Goal: Transaction & Acquisition: Subscribe to service/newsletter

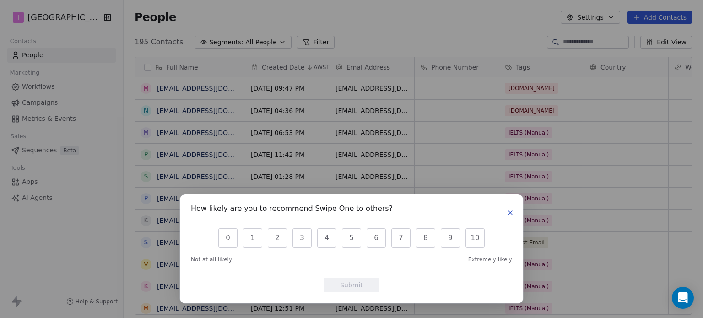
scroll to position [273, 572]
click at [511, 214] on icon "button" at bounding box center [509, 212] width 7 height 7
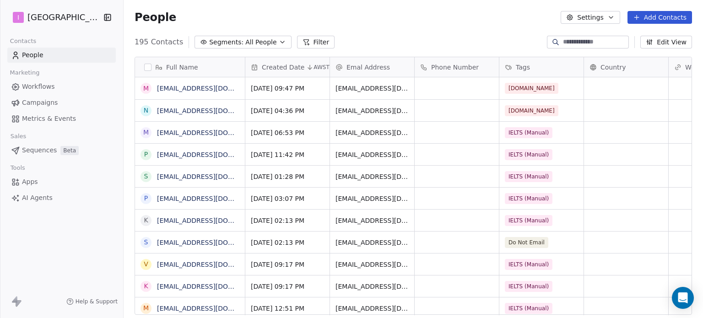
click at [655, 16] on button "Add Contacts" at bounding box center [659, 17] width 65 height 13
click at [642, 42] on span "Create new contact" at bounding box center [664, 37] width 63 height 10
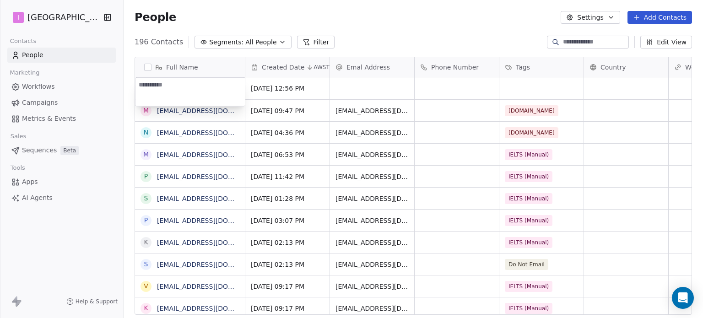
type textarea "**********"
click at [371, 88] on html "I IELTS University Contacts People Marketing Workflows Campaigns Metrics & Even…" at bounding box center [351, 159] width 703 height 318
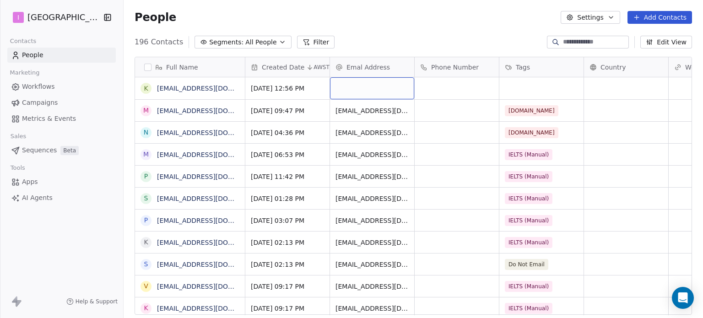
click at [371, 88] on div "grid" at bounding box center [372, 88] width 84 height 22
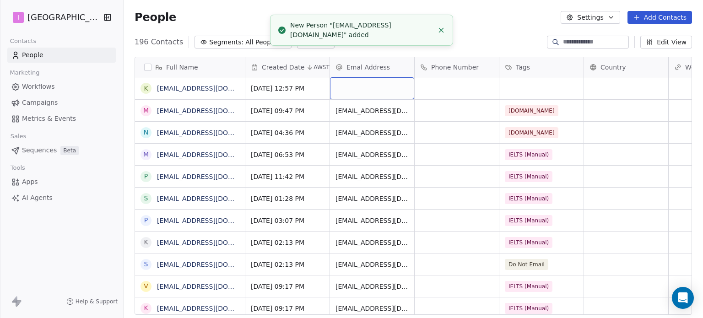
click at [371, 88] on div "grid" at bounding box center [372, 88] width 84 height 22
type input "**********"
click at [525, 86] on html "I IELTS University Contacts People Marketing Workflows Campaigns Metrics & Even…" at bounding box center [351, 159] width 703 height 318
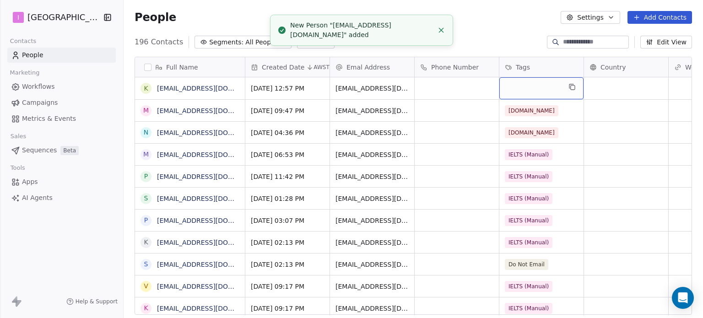
click at [525, 86] on div "grid" at bounding box center [541, 88] width 84 height 22
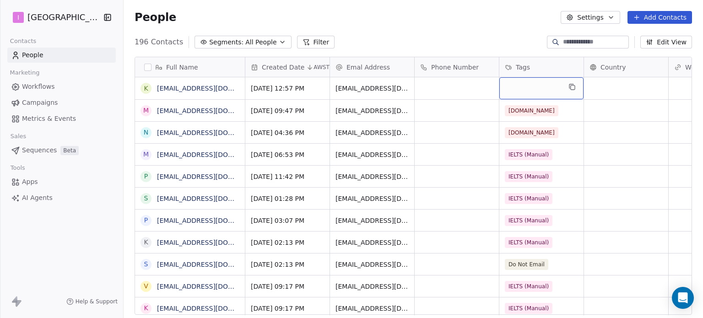
click at [524, 86] on div "grid" at bounding box center [541, 88] width 84 height 22
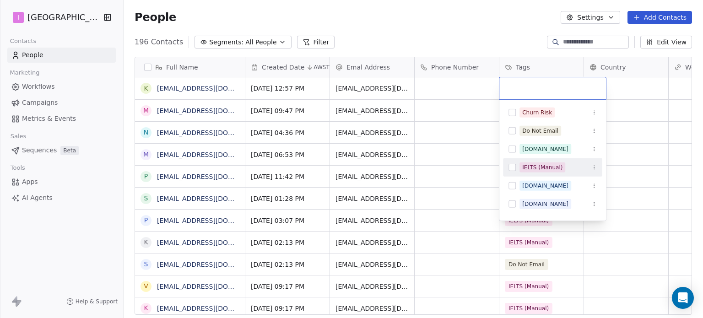
click at [533, 165] on div "IELTS (Manual)" at bounding box center [542, 167] width 40 height 8
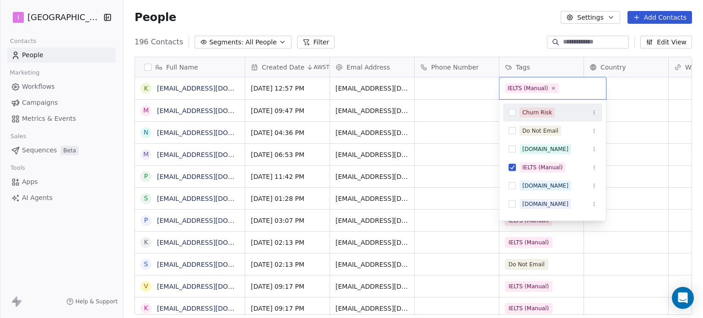
click at [454, 35] on html "I IELTS University Contacts People Marketing Workflows Campaigns Metrics & Even…" at bounding box center [351, 159] width 703 height 318
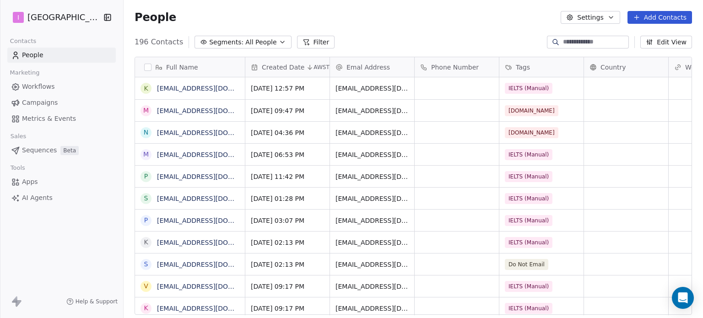
click at [650, 19] on button "Add Contacts" at bounding box center [659, 17] width 65 height 13
click at [650, 38] on span "Create new contact" at bounding box center [664, 37] width 63 height 10
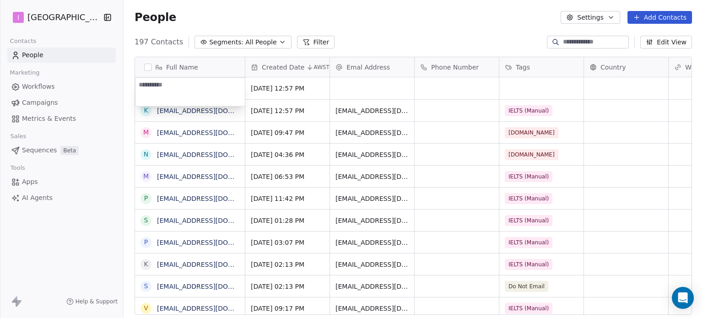
type textarea "**********"
click at [375, 89] on html "I IELTS University Contacts People Marketing Workflows Campaigns Metrics & Even…" at bounding box center [351, 159] width 703 height 318
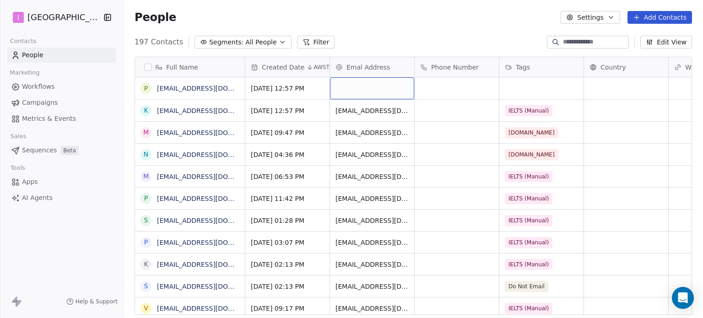
click at [375, 89] on div "grid" at bounding box center [372, 88] width 84 height 22
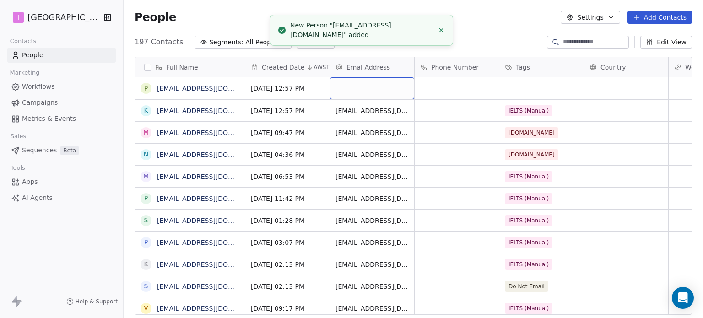
click at [375, 89] on div "grid" at bounding box center [372, 88] width 84 height 22
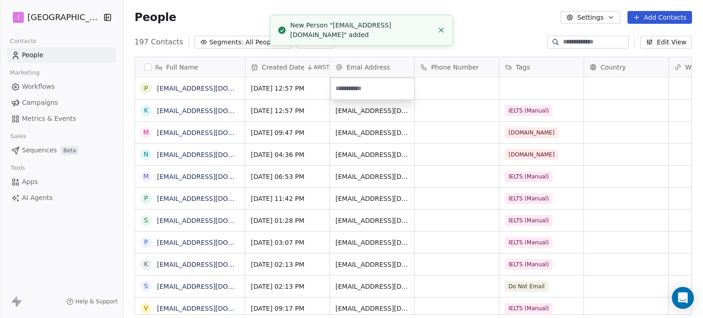
type input "**********"
click at [523, 89] on html "I IELTS University Contacts People Marketing Workflows Campaigns Metrics & Even…" at bounding box center [351, 159] width 703 height 318
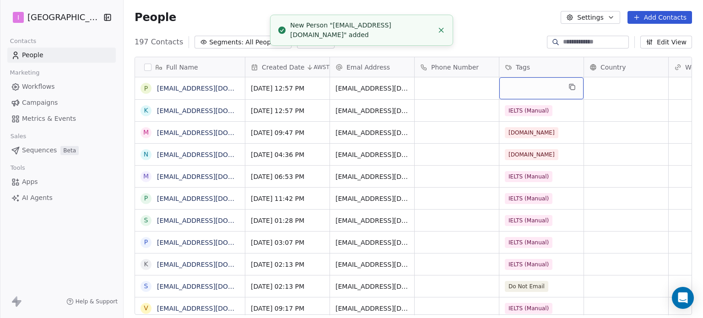
click at [523, 89] on div "grid" at bounding box center [541, 88] width 84 height 22
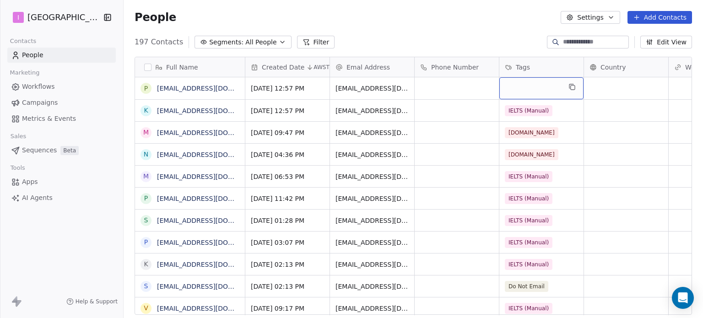
click at [520, 88] on div "grid" at bounding box center [541, 88] width 84 height 22
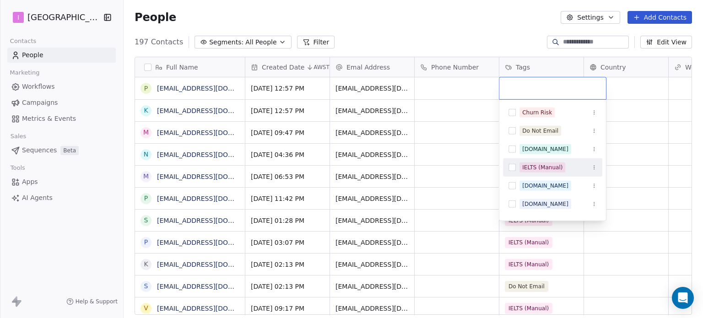
click at [529, 163] on div "IELTS (Manual)" at bounding box center [542, 167] width 40 height 8
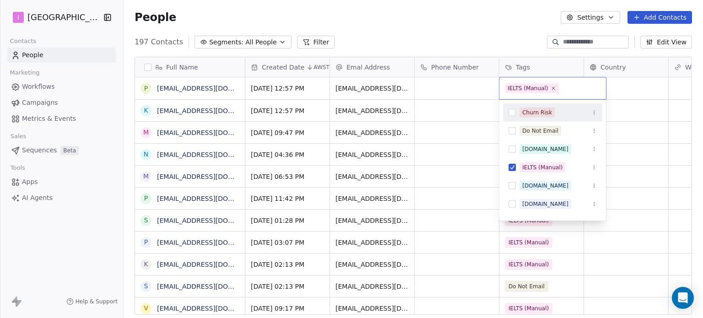
click at [447, 28] on html "I IELTS University Contacts People Marketing Workflows Campaigns Metrics & Even…" at bounding box center [351, 159] width 703 height 318
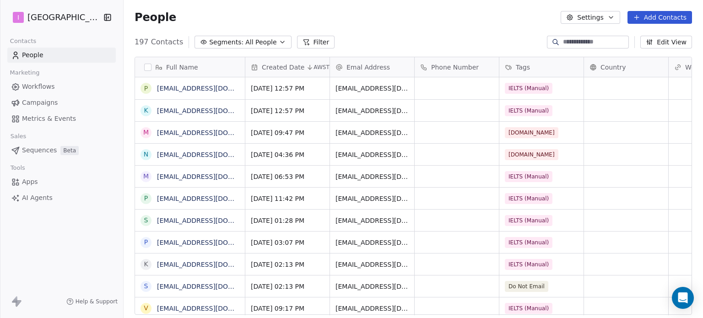
click at [47, 99] on span "Campaigns" at bounding box center [40, 103] width 36 height 10
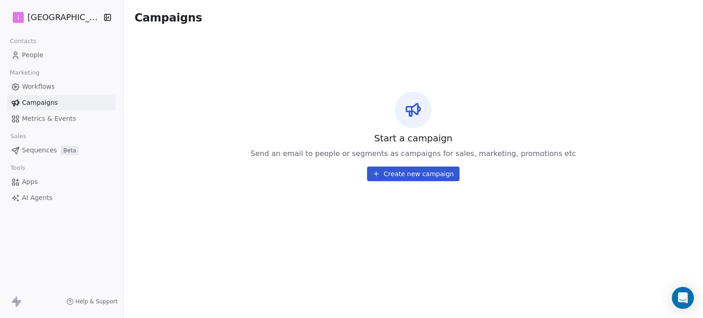
click at [398, 176] on button "Create new campaign" at bounding box center [413, 174] width 92 height 15
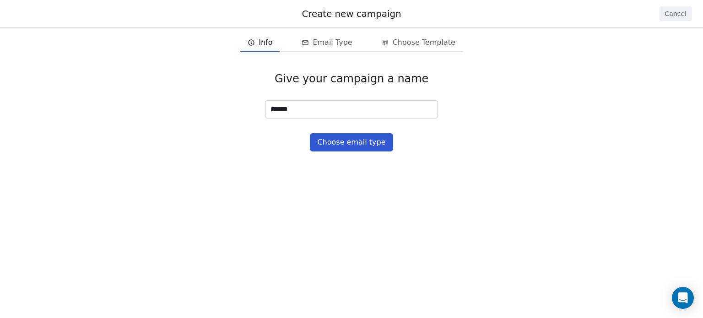
type input "******"
click at [371, 146] on button "Choose email type" at bounding box center [351, 142] width 83 height 18
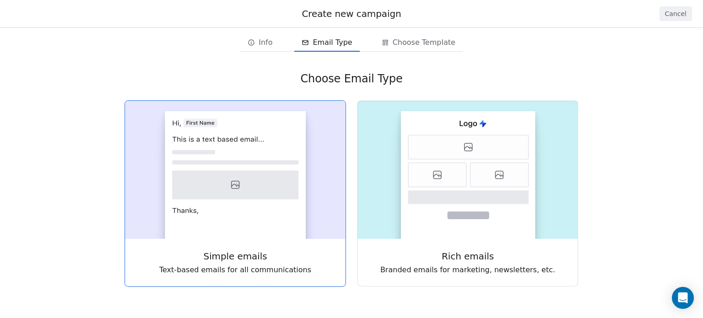
click at [233, 194] on icon at bounding box center [235, 185] width 126 height 29
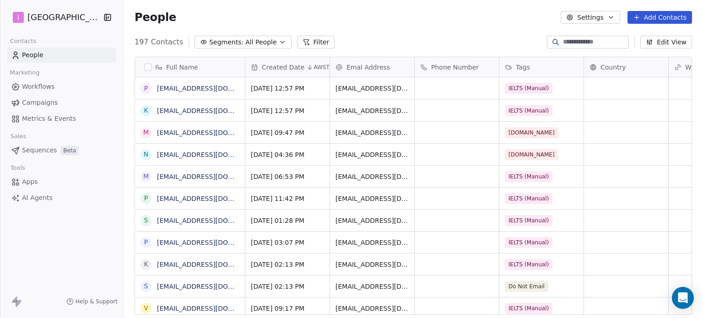
scroll to position [273, 572]
click at [64, 106] on link "Campaigns" at bounding box center [61, 102] width 108 height 15
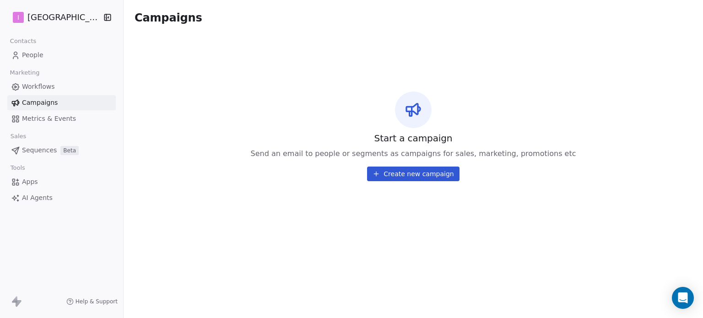
click at [59, 87] on link "Workflows" at bounding box center [61, 86] width 108 height 15
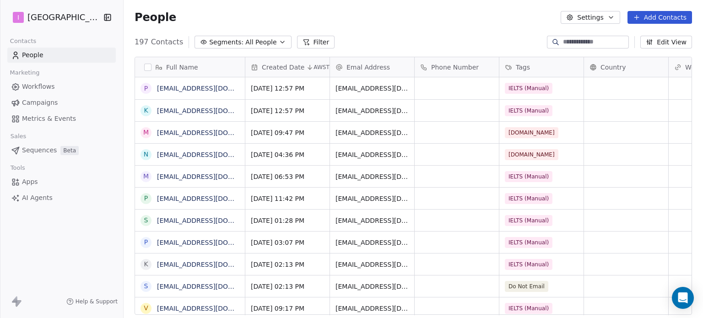
scroll to position [273, 572]
click at [60, 99] on link "Campaigns" at bounding box center [61, 102] width 108 height 15
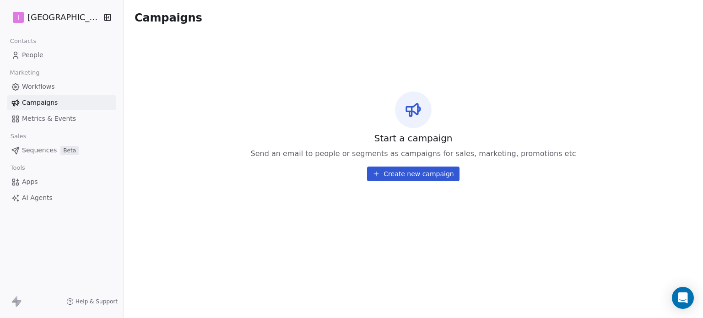
click at [442, 169] on button "Create new campaign" at bounding box center [413, 174] width 92 height 15
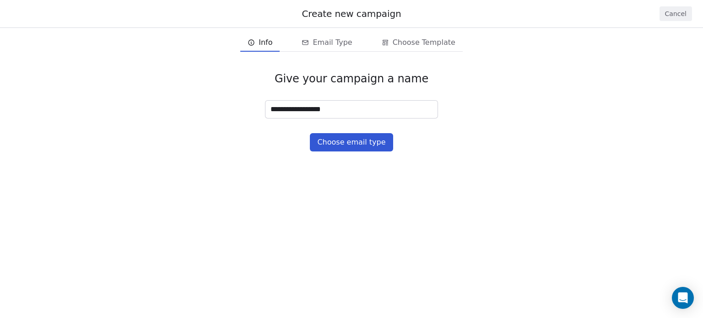
type input "**********"
click at [372, 138] on button "Choose email type" at bounding box center [351, 142] width 83 height 18
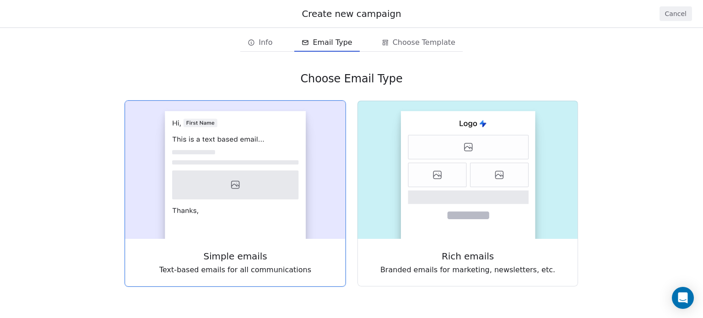
click at [288, 124] on rect at bounding box center [235, 175] width 141 height 128
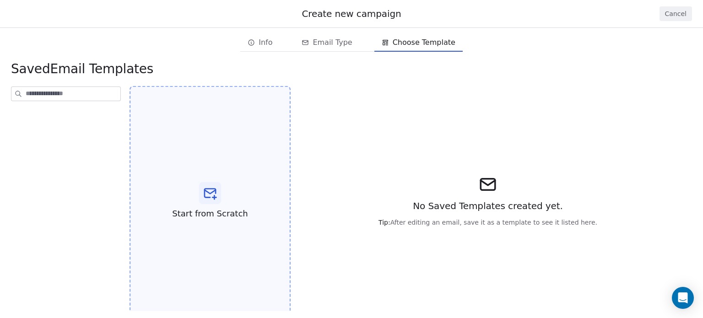
click at [225, 185] on div "Start from Scratch" at bounding box center [209, 201] width 161 height 230
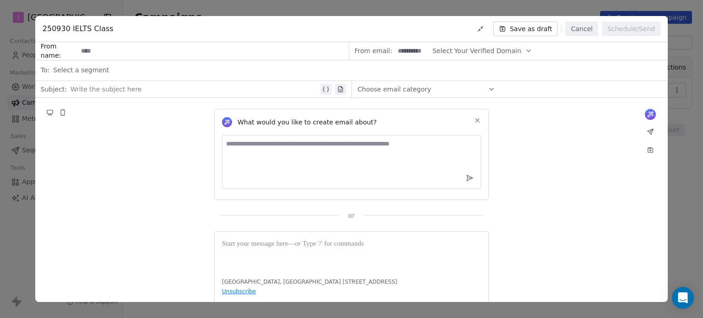
click at [178, 86] on div at bounding box center [194, 89] width 248 height 11
click at [500, 52] on span "Select Your Verified Domain" at bounding box center [476, 51] width 89 height 10
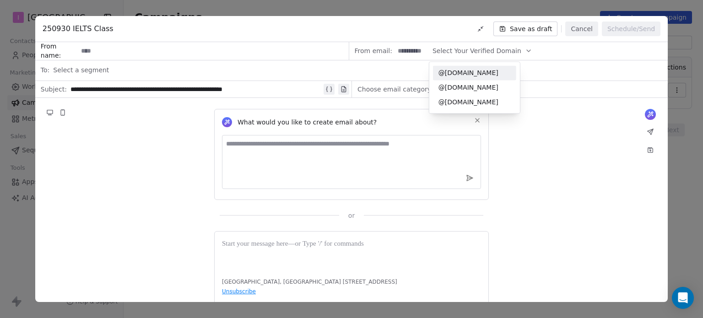
click at [500, 73] on span "@ieltssingapore.com" at bounding box center [474, 72] width 72 height 9
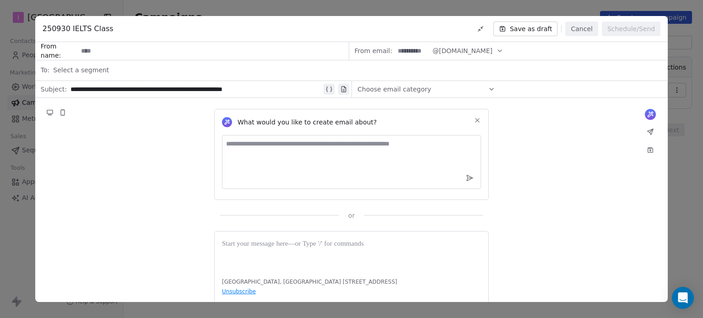
click at [405, 49] on input at bounding box center [412, 51] width 36 height 17
type input "********"
click at [255, 73] on div "Select a segment" at bounding box center [357, 70] width 609 height 20
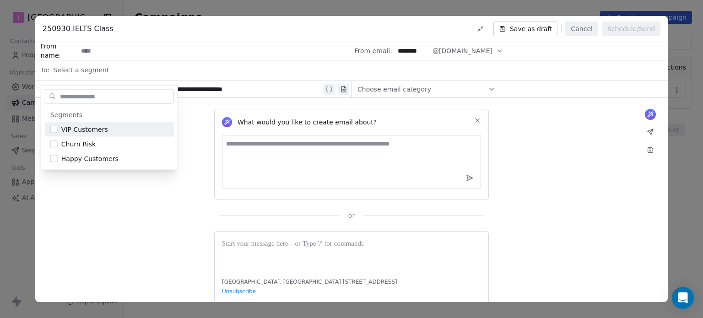
click at [488, 87] on icon at bounding box center [491, 89] width 7 height 7
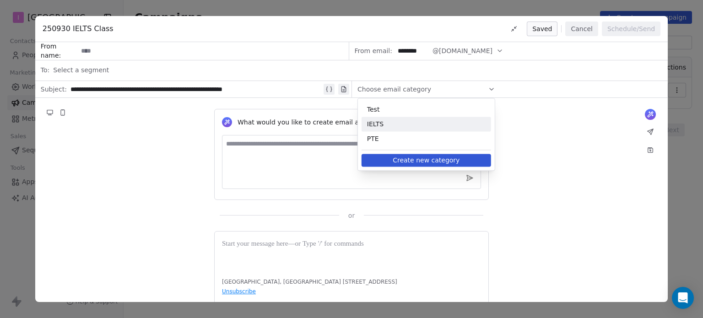
click at [272, 159] on textarea at bounding box center [351, 162] width 259 height 54
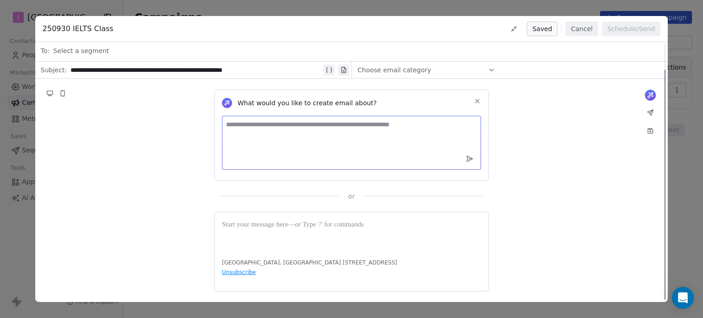
scroll to position [29, 0]
click at [681, 298] on icon "Open Intercom Messenger" at bounding box center [682, 298] width 11 height 12
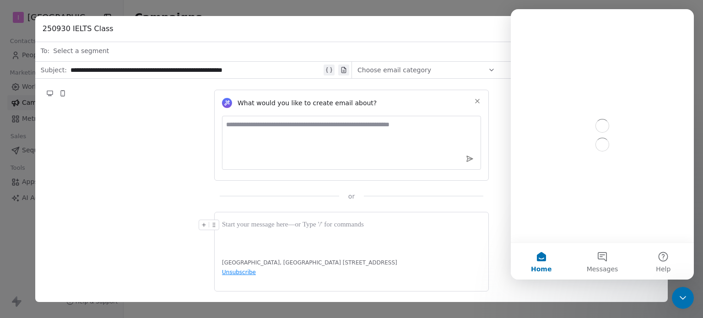
scroll to position [0, 0]
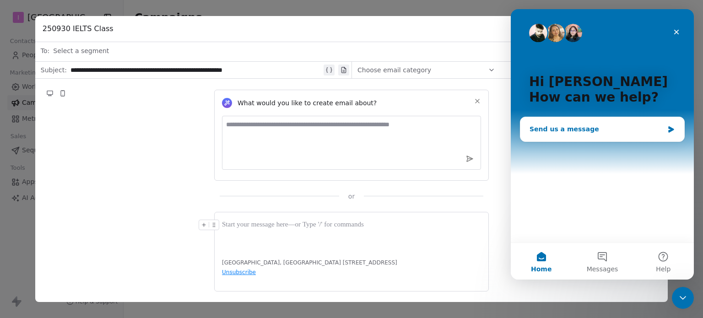
click at [582, 129] on div "Send us a message" at bounding box center [596, 129] width 134 height 10
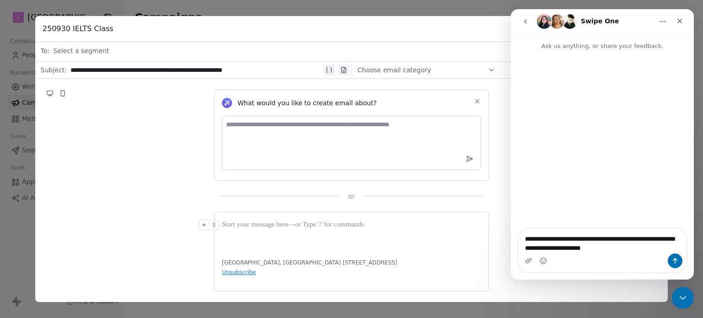
type textarea "**********"
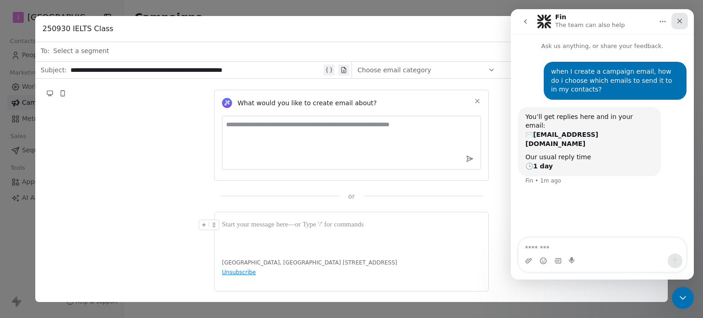
click at [677, 19] on icon "Close" at bounding box center [679, 21] width 5 height 5
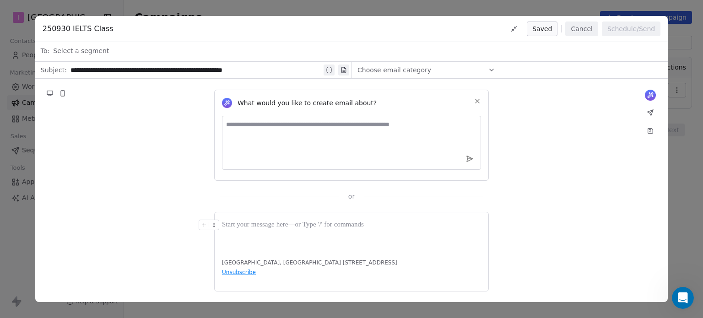
click at [276, 131] on textarea at bounding box center [351, 143] width 259 height 54
click at [269, 220] on div at bounding box center [351, 225] width 259 height 11
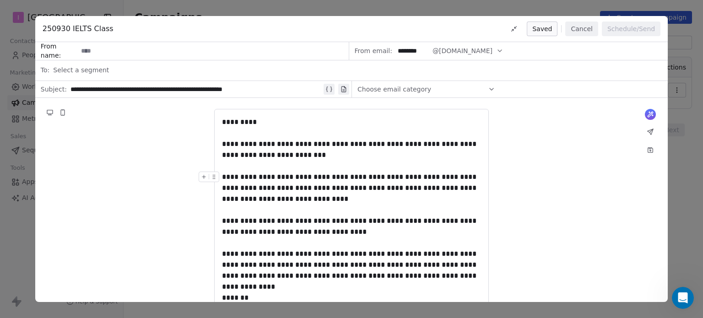
click at [651, 134] on icon at bounding box center [649, 131] width 5 height 5
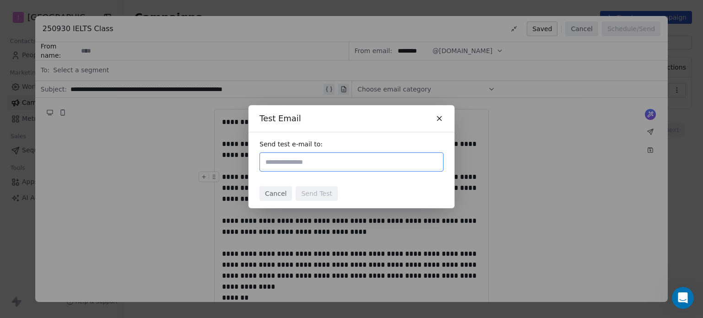
click at [328, 164] on input "text" at bounding box center [352, 161] width 176 height 11
type input "**********"
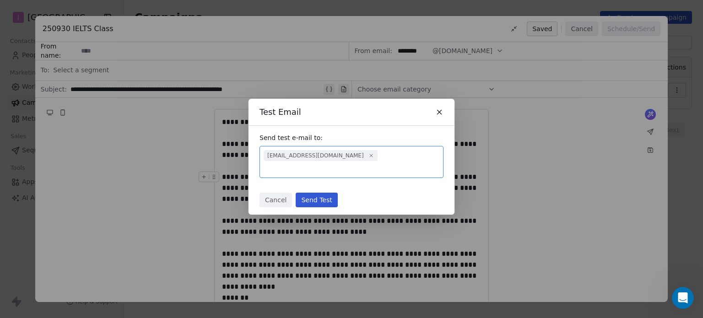
drag, startPoint x: 324, startPoint y: 179, endPoint x: 327, endPoint y: 185, distance: 7.2
click at [324, 185] on div "Cancel Send Test" at bounding box center [351, 199] width 206 height 29
click at [324, 193] on button "Send Test" at bounding box center [317, 200] width 42 height 15
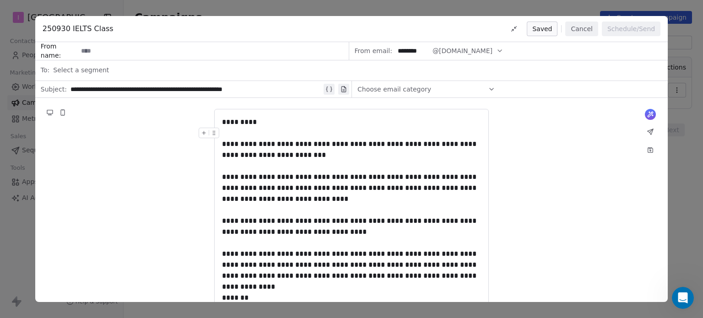
click at [106, 51] on input at bounding box center [213, 51] width 270 height 17
click at [101, 68] on span "Select a segment" at bounding box center [81, 69] width 56 height 9
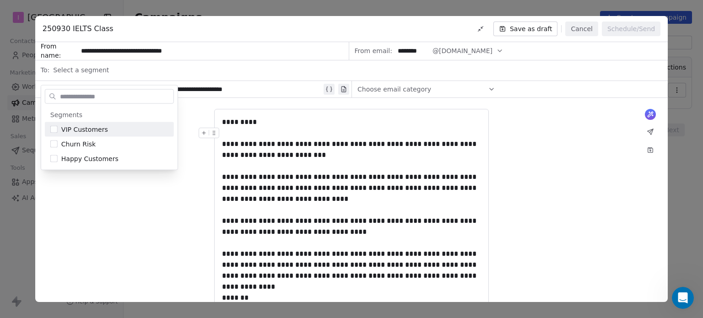
click at [586, 132] on div "**********" at bounding box center [351, 242] width 632 height 288
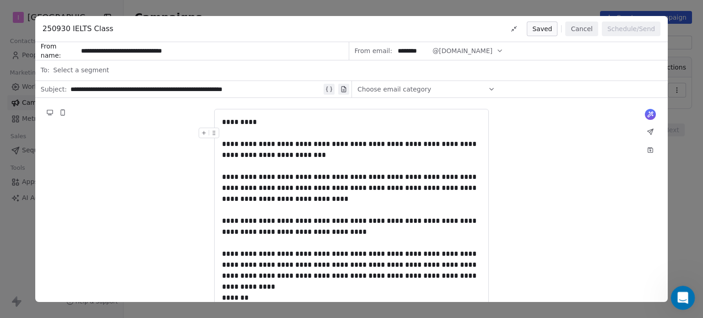
click at [682, 298] on icon "Open Intercom Messenger" at bounding box center [681, 296] width 15 height 15
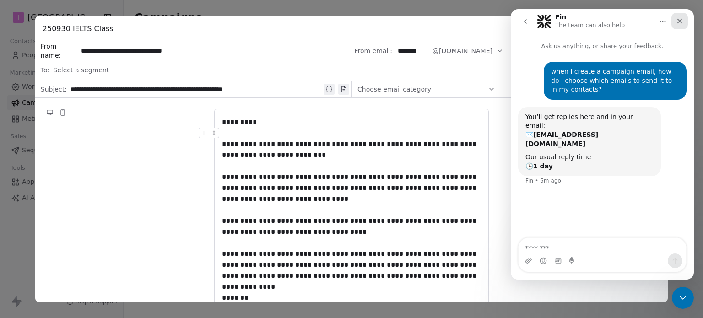
click at [676, 18] on icon "Close" at bounding box center [679, 20] width 7 height 7
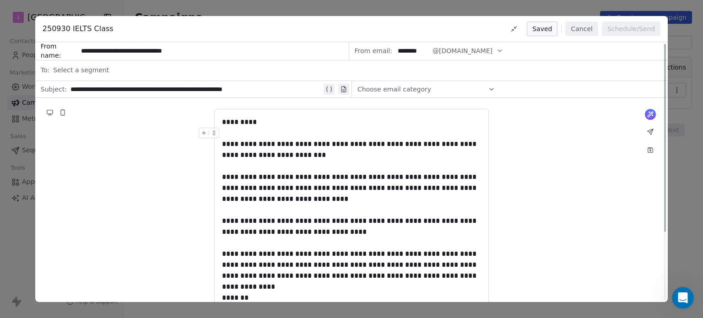
click at [648, 151] on icon at bounding box center [650, 149] width 5 height 5
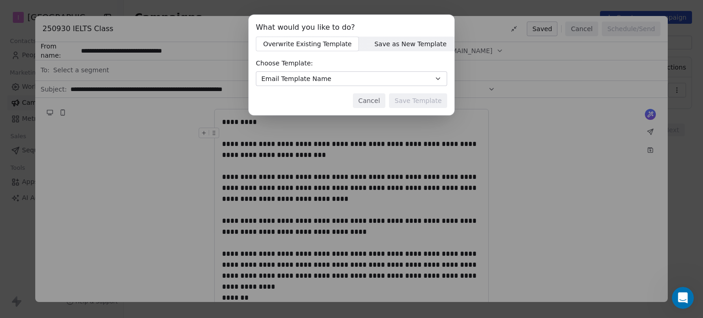
click at [377, 98] on button "Cancel" at bounding box center [369, 100] width 32 height 15
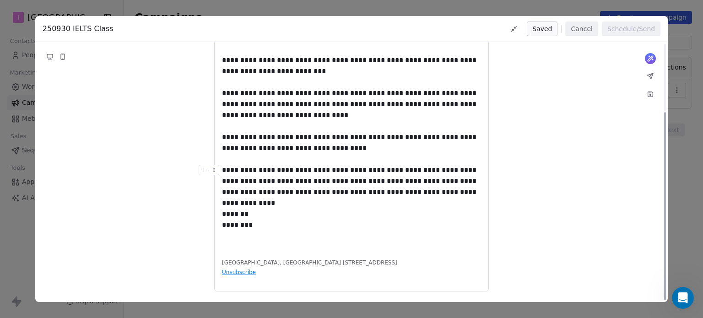
scroll to position [94, 0]
click at [280, 220] on div "********" at bounding box center [351, 225] width 259 height 11
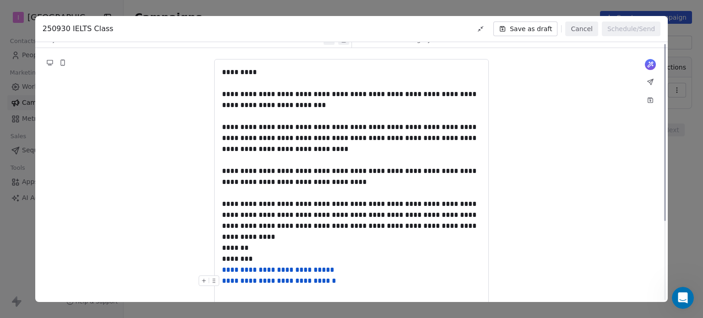
scroll to position [0, 0]
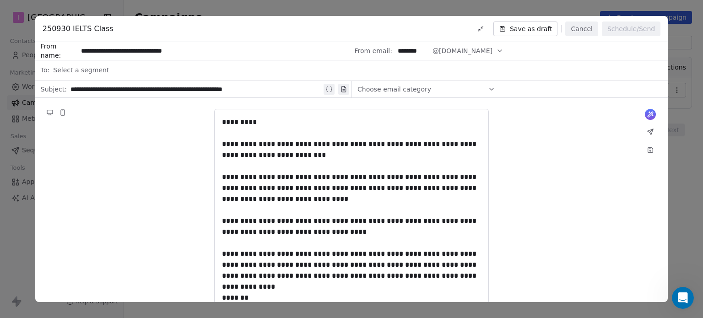
click at [490, 91] on icon at bounding box center [491, 89] width 7 height 7
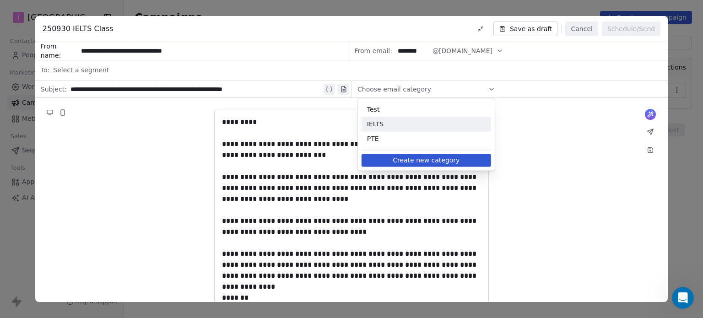
click at [403, 131] on div "IELTS" at bounding box center [425, 124] width 129 height 15
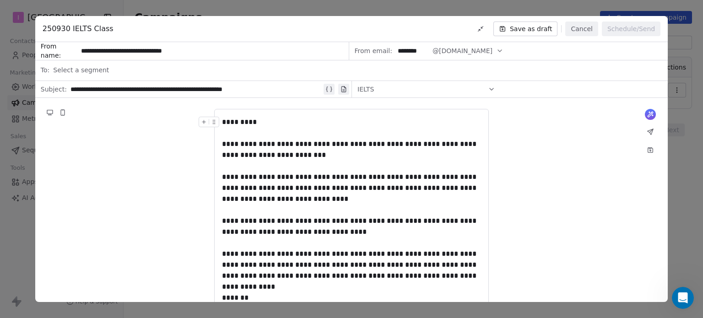
drag, startPoint x: 500, startPoint y: 84, endPoint x: 495, endPoint y: 87, distance: 5.2
click at [499, 86] on div "IELTS" at bounding box center [509, 89] width 316 height 16
drag, startPoint x: 495, startPoint y: 87, endPoint x: 489, endPoint y: 89, distance: 6.2
click at [494, 87] on icon at bounding box center [491, 89] width 7 height 7
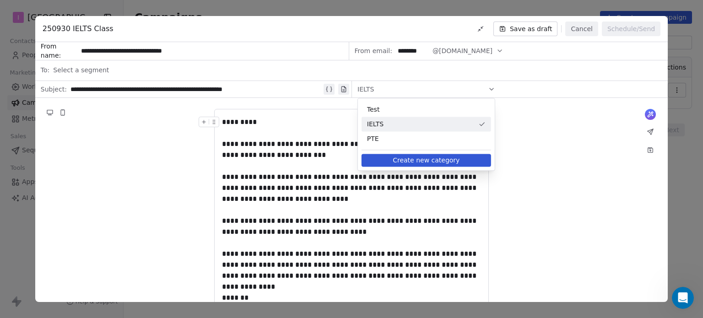
click at [478, 124] on icon "Suggestions" at bounding box center [481, 123] width 7 height 7
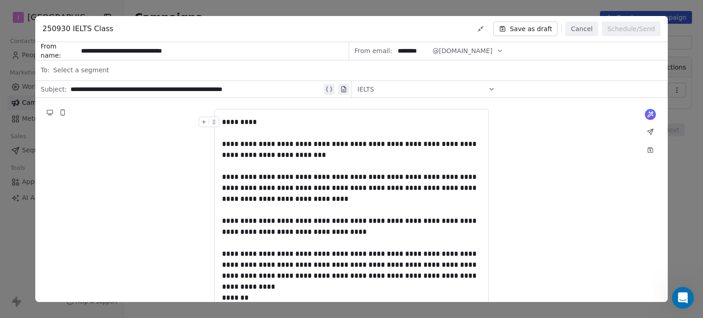
click at [102, 69] on div "Select a segment" at bounding box center [357, 70] width 609 height 20
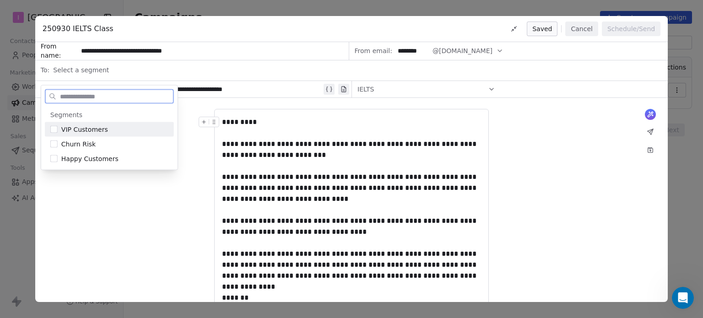
click at [51, 128] on button "Suggestions" at bounding box center [53, 129] width 7 height 7
click at [583, 138] on div "**********" at bounding box center [351, 253] width 632 height 310
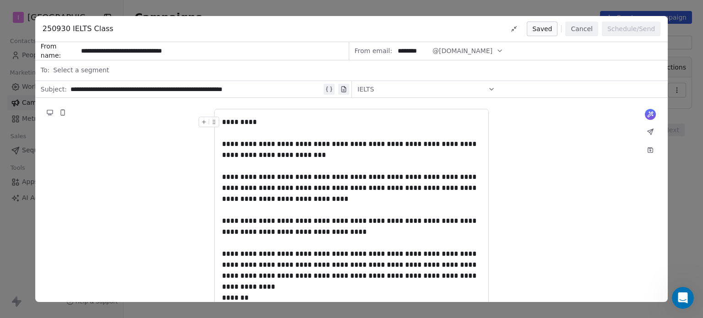
click at [513, 31] on icon at bounding box center [512, 30] width 2 height 2
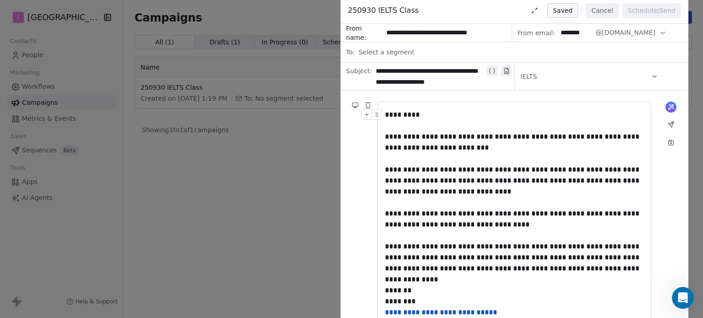
click at [538, 10] on icon at bounding box center [534, 10] width 7 height 7
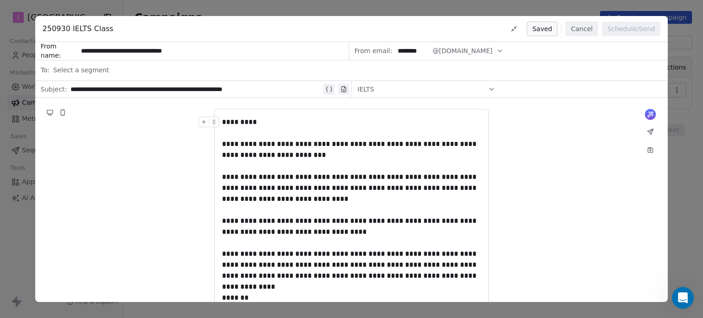
click at [90, 68] on span "Select a segment" at bounding box center [81, 69] width 56 height 9
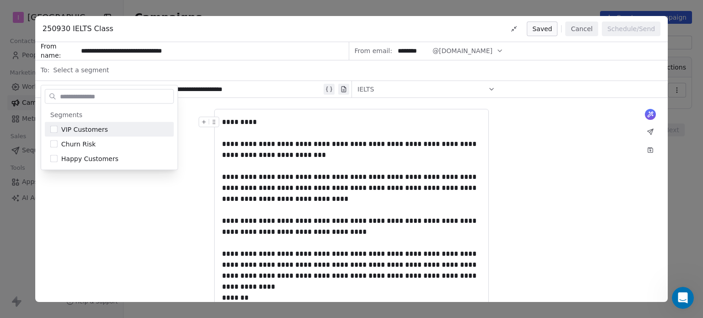
click at [68, 100] on input "text" at bounding box center [115, 96] width 115 height 13
click at [57, 159] on div "Happy Customers" at bounding box center [109, 158] width 129 height 15
click at [56, 159] on button "Suggestions" at bounding box center [53, 158] width 7 height 7
click at [55, 175] on button "Suggestions" at bounding box center [53, 173] width 7 height 7
click at [123, 225] on div "**********" at bounding box center [351, 253] width 632 height 310
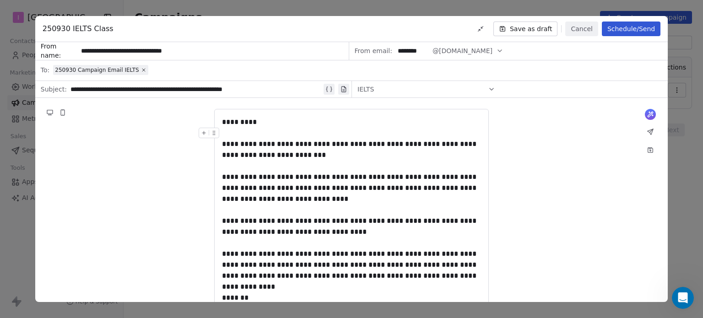
click at [447, 85] on div "IELTS" at bounding box center [426, 89] width 138 height 15
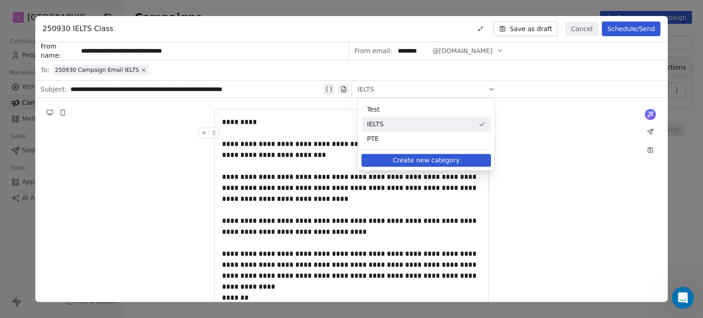
click at [474, 124] on span "IELTS" at bounding box center [421, 123] width 108 height 9
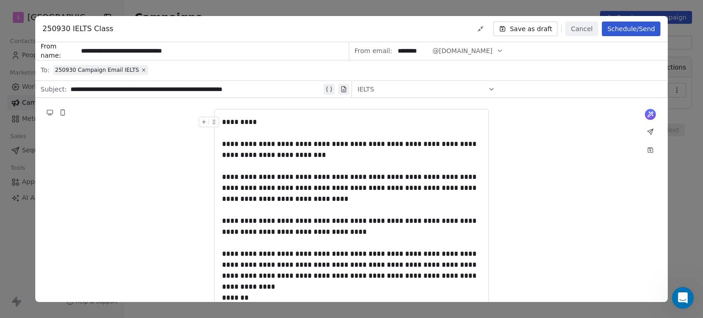
click at [492, 90] on icon at bounding box center [491, 89] width 7 height 7
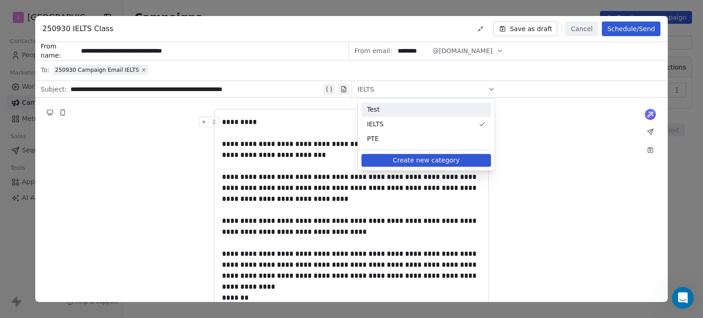
click at [463, 110] on span "Test" at bounding box center [426, 109] width 118 height 9
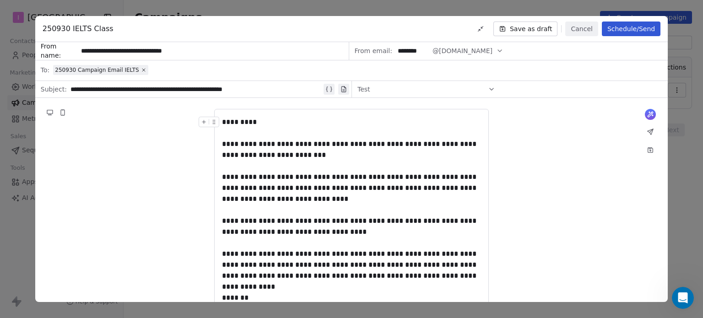
click at [497, 86] on div "Test" at bounding box center [509, 89] width 316 height 16
click at [490, 88] on icon at bounding box center [492, 89] width 4 height 2
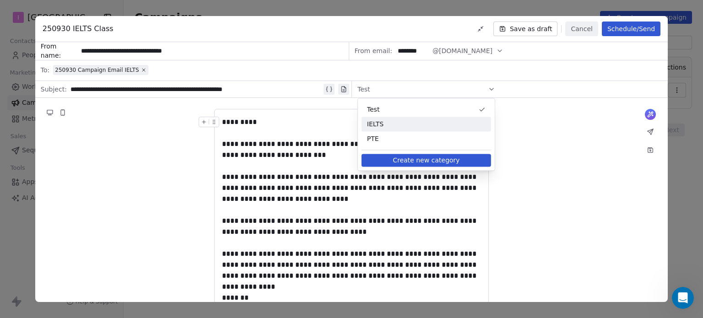
click at [457, 124] on span "IELTS" at bounding box center [426, 123] width 118 height 9
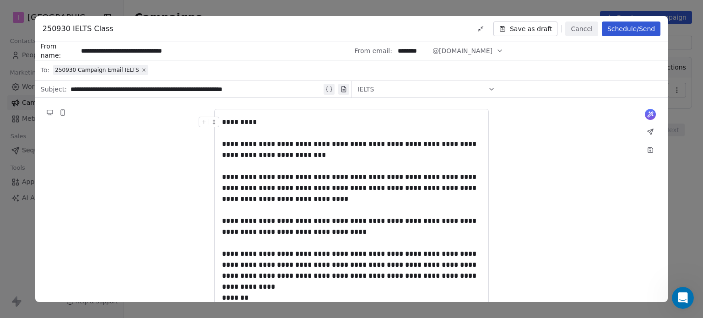
click at [492, 86] on icon at bounding box center [491, 89] width 7 height 7
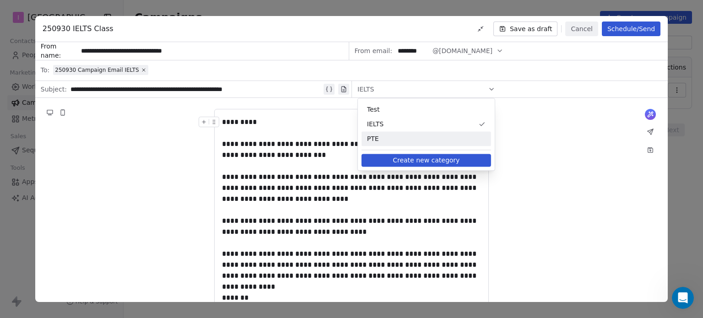
click at [453, 162] on button "Create new category" at bounding box center [425, 160] width 129 height 13
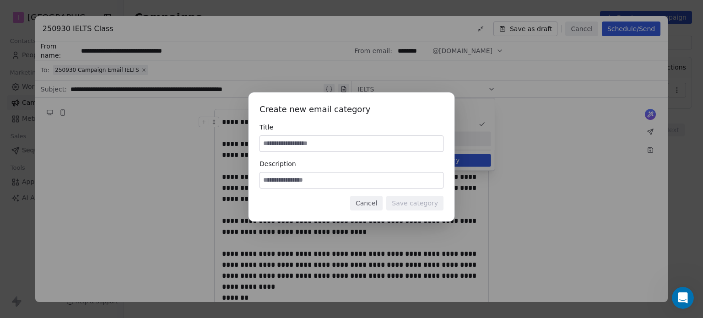
click at [373, 202] on button "Cancel" at bounding box center [366, 203] width 32 height 15
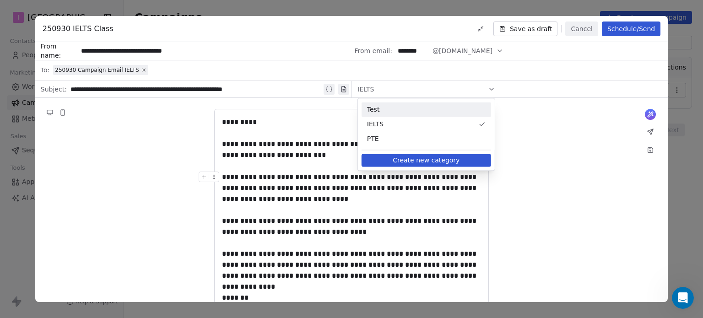
click at [549, 133] on div "**********" at bounding box center [351, 253] width 632 height 310
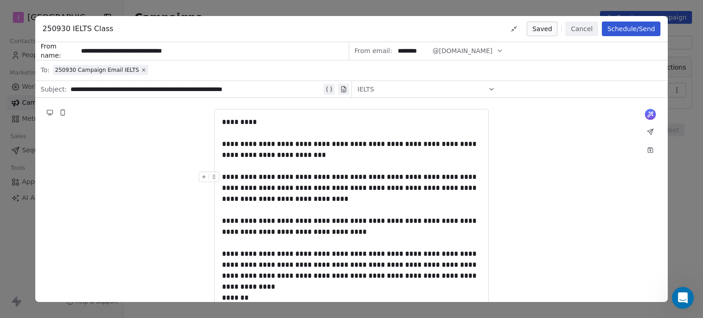
click at [151, 53] on input "**********" at bounding box center [213, 51] width 270 height 17
drag, startPoint x: 108, startPoint y: 50, endPoint x: 165, endPoint y: 76, distance: 62.9
click at [109, 53] on input "**********" at bounding box center [213, 51] width 270 height 17
type input "**********"
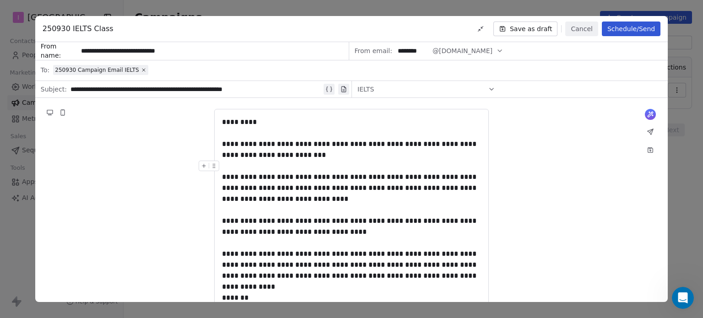
click at [626, 27] on button "Schedule/Send" at bounding box center [631, 29] width 59 height 15
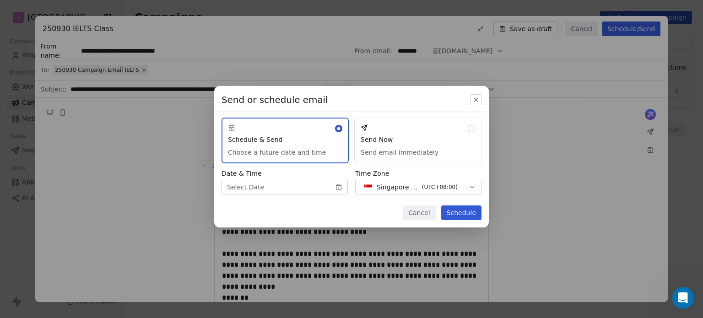
click at [475, 98] on icon "button" at bounding box center [475, 99] width 7 height 7
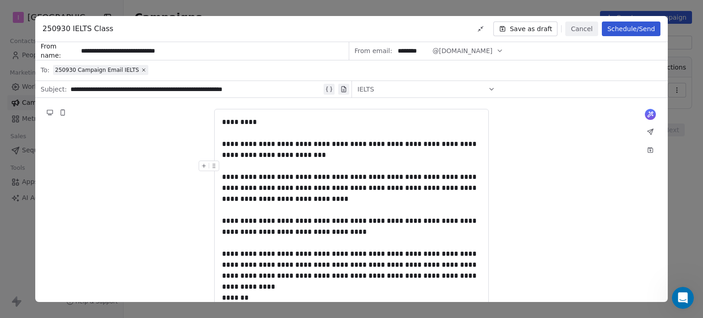
click at [634, 33] on button "Schedule/Send" at bounding box center [631, 29] width 59 height 15
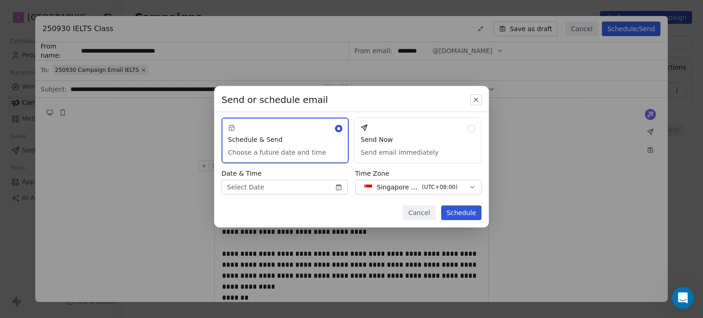
click at [400, 151] on button "Send Now Send email immediately" at bounding box center [417, 141] width 127 height 46
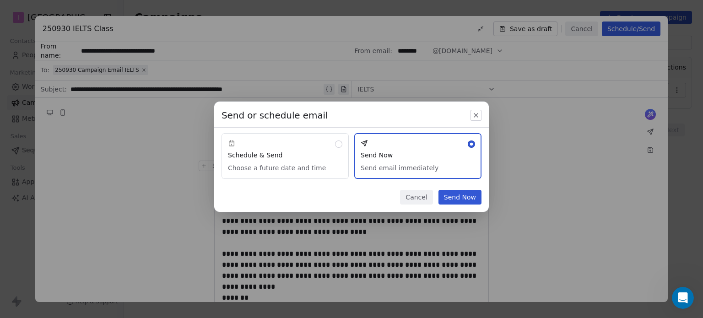
click at [461, 197] on button "Send Now" at bounding box center [459, 197] width 43 height 15
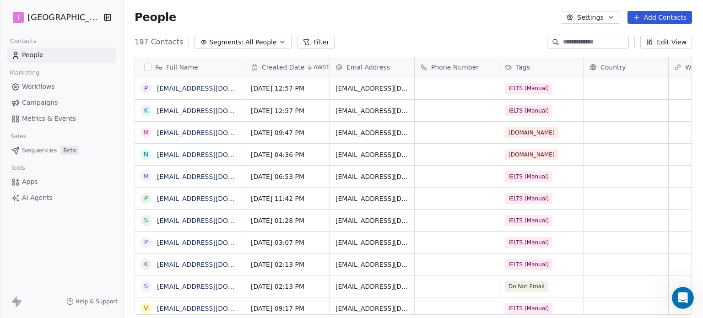
click at [302, 42] on icon at bounding box center [305, 41] width 7 height 7
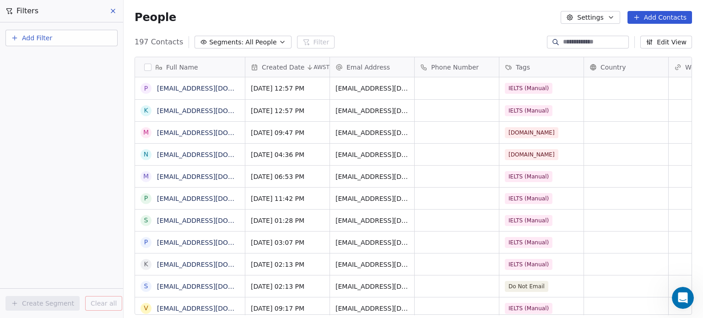
click at [31, 42] on span "Add Filter" at bounding box center [37, 38] width 30 height 10
click at [59, 62] on span "Contact properties" at bounding box center [44, 59] width 59 height 10
type input "***"
click at [54, 92] on div "Tags" at bounding box center [61, 92] width 93 height 9
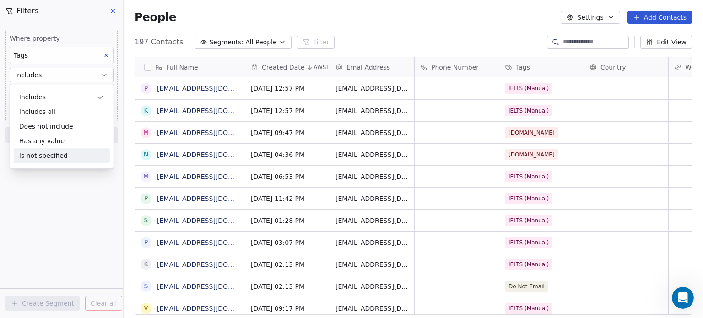
click at [73, 186] on div "Where property Tags Includes Select Tags Add filter to this group Add another f…" at bounding box center [61, 170] width 123 height 296
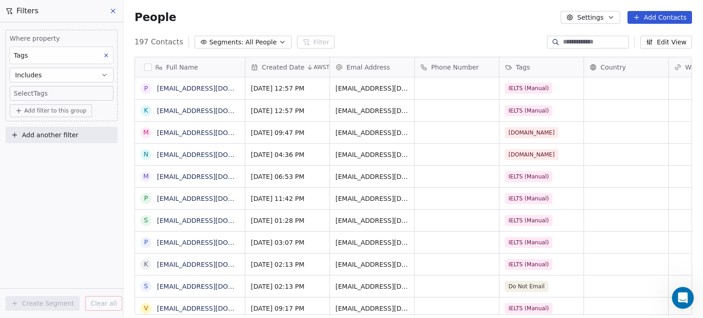
click at [68, 95] on body "I IELTS University Contacts People Marketing Workflows Campaigns Metrics & Even…" at bounding box center [351, 159] width 703 height 318
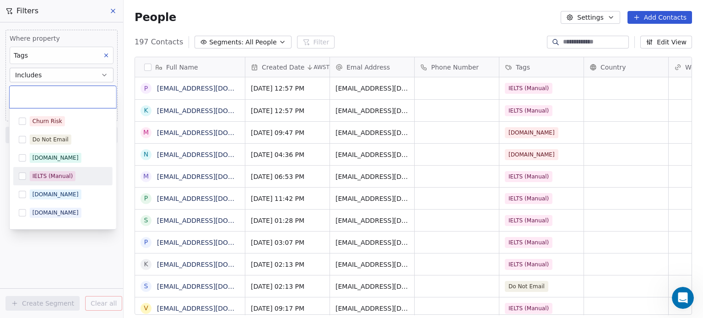
click at [66, 171] on span "IELTS (Manual)" at bounding box center [53, 176] width 46 height 10
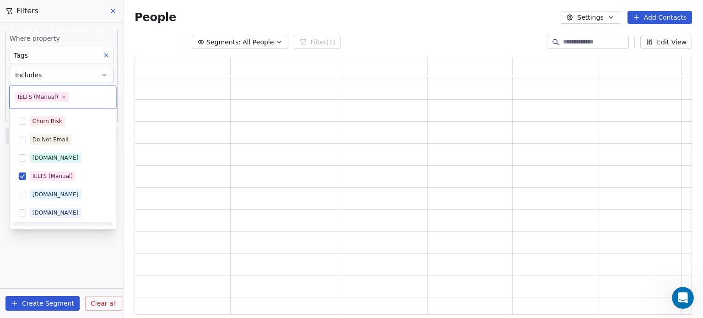
click at [69, 238] on html "I IELTS University Contacts People Marketing Workflows Campaigns Metrics & Even…" at bounding box center [351, 159] width 703 height 318
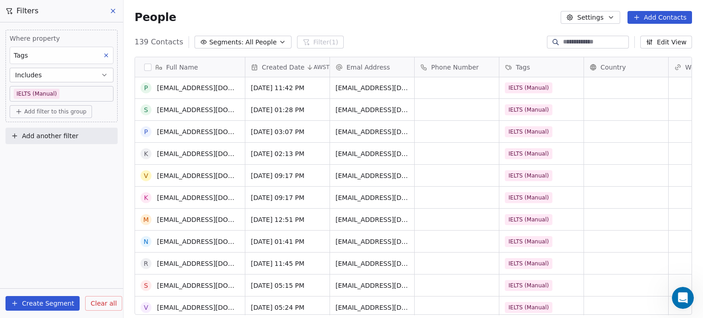
scroll to position [39, 0]
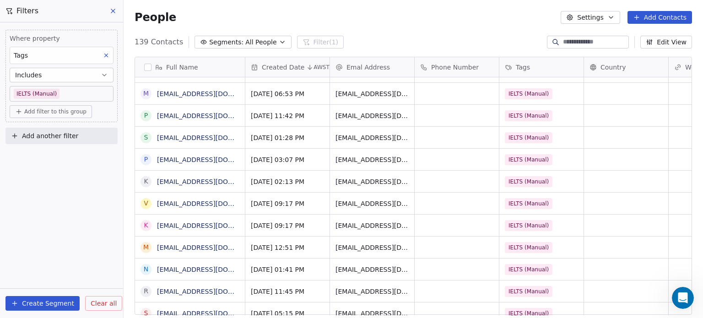
click at [61, 305] on button "Create Segment" at bounding box center [42, 303] width 74 height 15
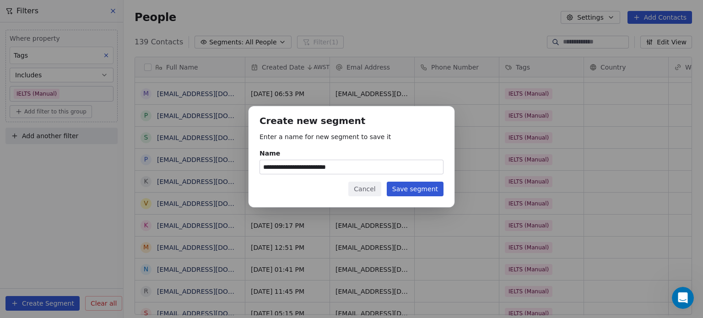
type input "**********"
click at [401, 186] on button "Save segment" at bounding box center [415, 189] width 57 height 15
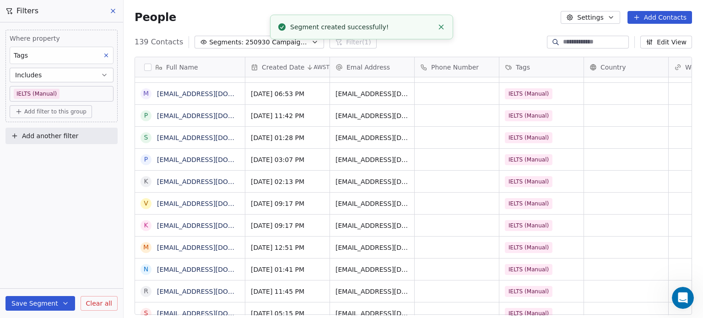
scroll to position [0, 0]
